Goal: Use online tool/utility: Utilize a website feature to perform a specific function

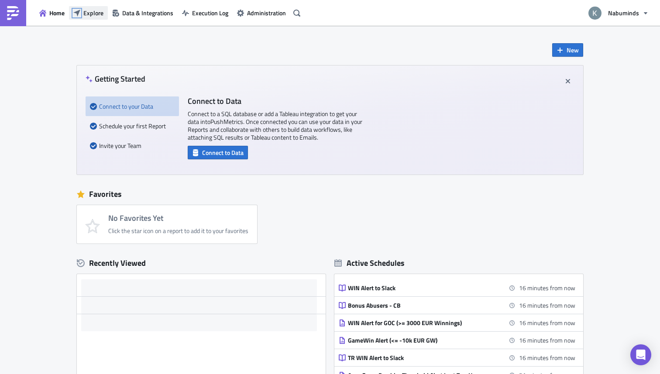
click at [78, 13] on icon "button" at bounding box center [76, 12] width 7 height 7
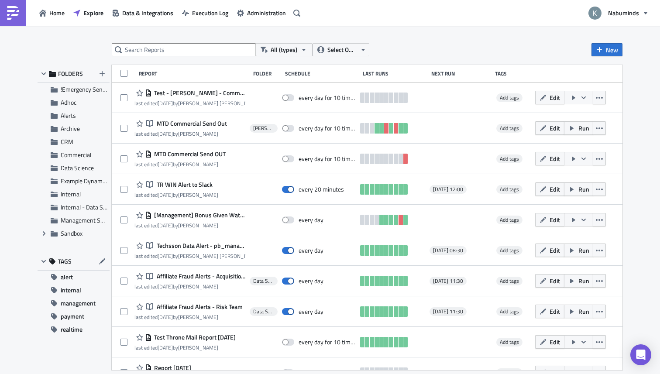
click at [143, 62] on div "All (types) Select Owner New FOLDERS !Emergency Sendouts Adhoc Alerts Archive C…" at bounding box center [330, 200] width 594 height 315
click at [140, 51] on input "text" at bounding box center [184, 49] width 144 height 13
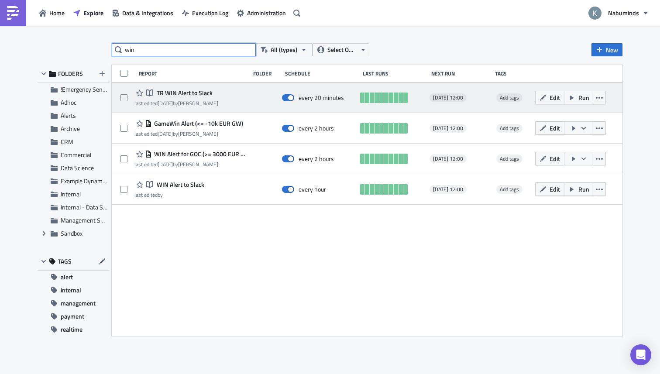
type input "win"
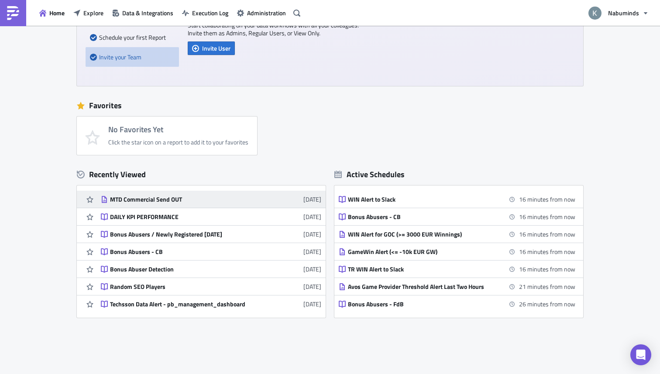
scroll to position [85, 0]
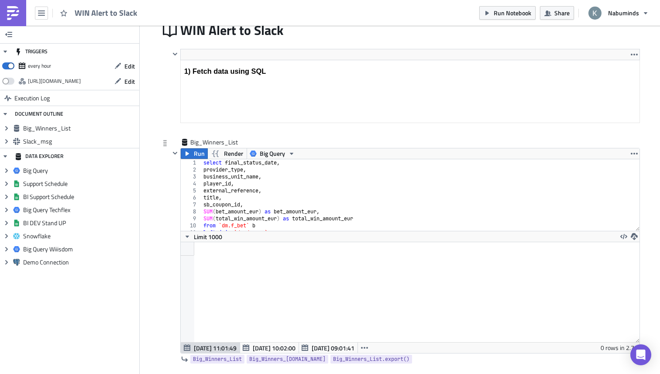
scroll to position [3, 0]
click at [270, 202] on div "select final_status_date , provider_type , business_unit_name , player_id , ext…" at bounding box center [421, 199] width 438 height 86
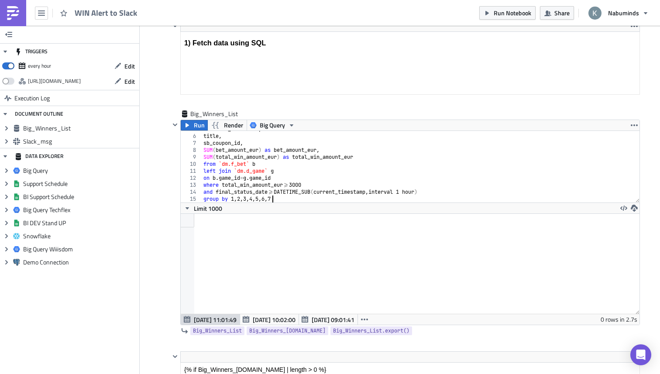
scroll to position [0, 0]
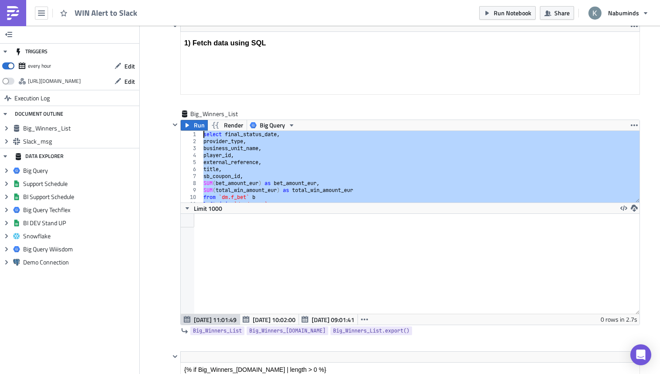
drag, startPoint x: 286, startPoint y: 200, endPoint x: 140, endPoint y: 95, distance: 179.9
type textarea "select final_status_date, provider_type,"
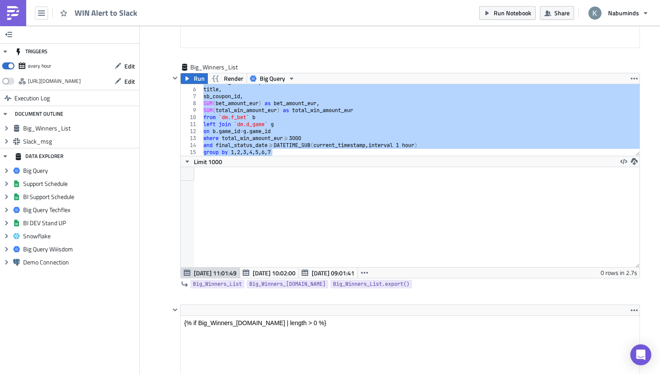
scroll to position [220, 0]
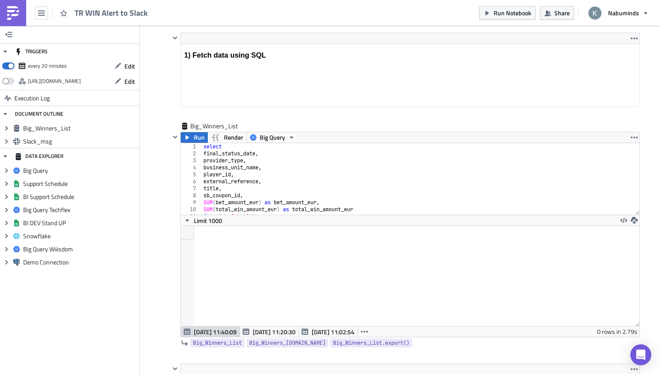
scroll to position [184, 0]
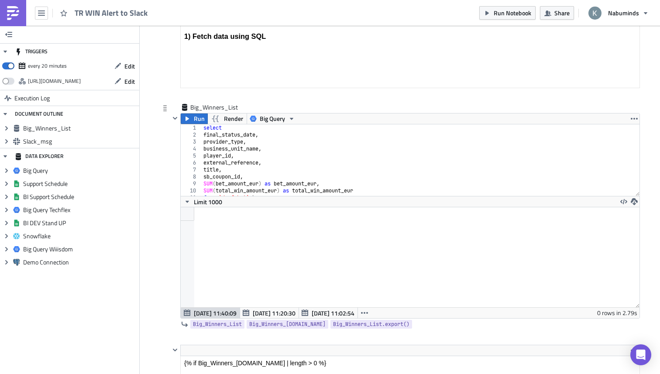
drag, startPoint x: 245, startPoint y: 160, endPoint x: 232, endPoint y: 152, distance: 15.3
click at [245, 160] on div "select final_status_date , provider_type , business_unit_name , player_id , ext…" at bounding box center [421, 167] width 438 height 86
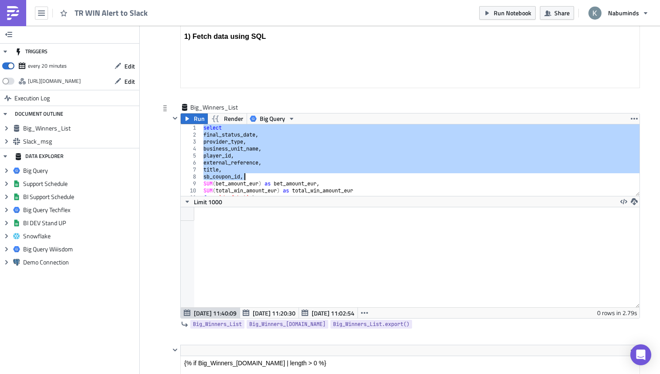
scroll to position [47, 0]
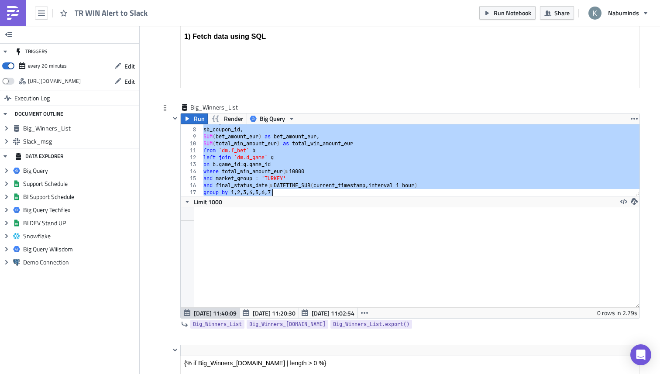
drag, startPoint x: 204, startPoint y: 127, endPoint x: 509, endPoint y: 248, distance: 328.1
click at [509, 248] on div "external_reference, 7 8 9 10 11 12 13 14 15 16 17 title , sb_coupon_id , SUM ( …" at bounding box center [410, 221] width 459 height 194
type textarea "and final_status_date>=DATETIME_SUB(current_timestamp,interval 1 hour) group by…"
